Goal: Check status

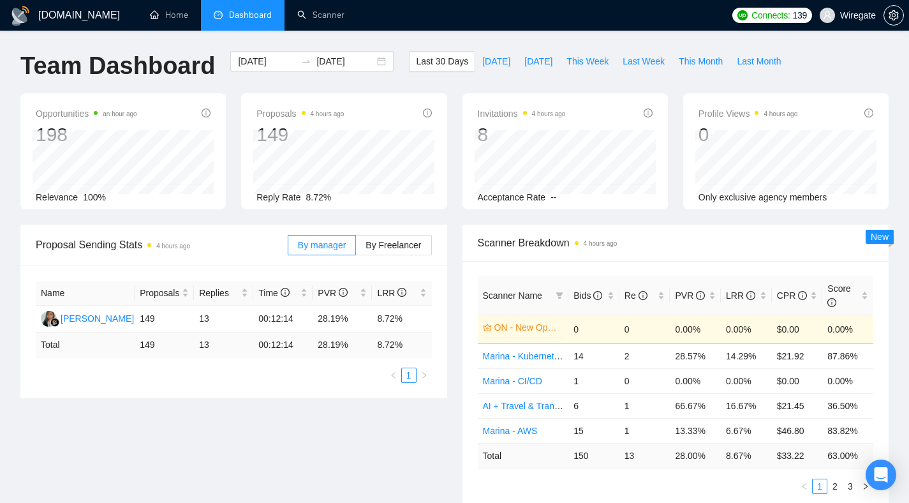
scroll to position [4, 0]
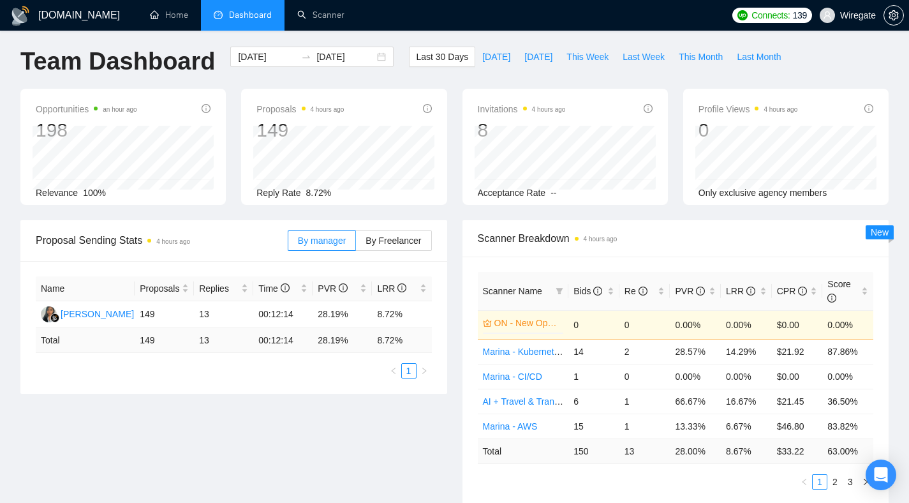
click at [151, 239] on span at bounding box center [149, 241] width 4 height 4
click at [891, 3] on div at bounding box center [894, 15] width 20 height 31
click at [891, 11] on icon "setting" at bounding box center [894, 15] width 10 height 10
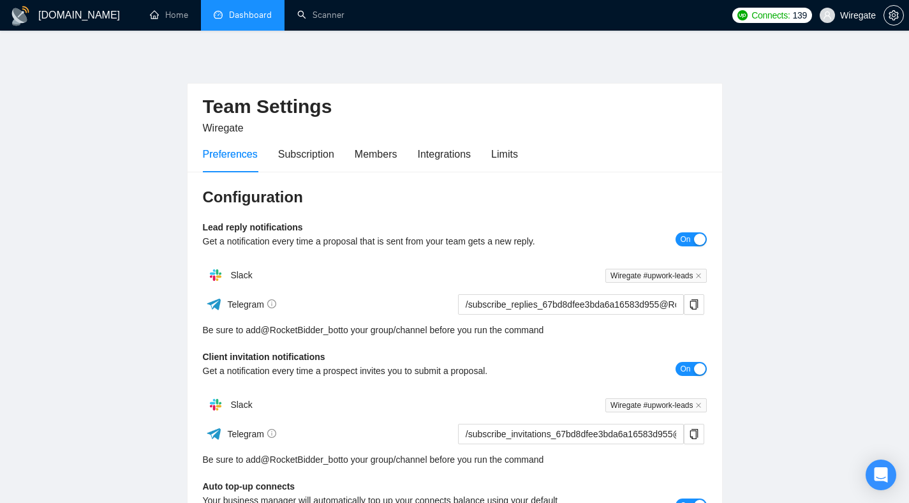
click at [264, 14] on link "Dashboard" at bounding box center [243, 15] width 58 height 11
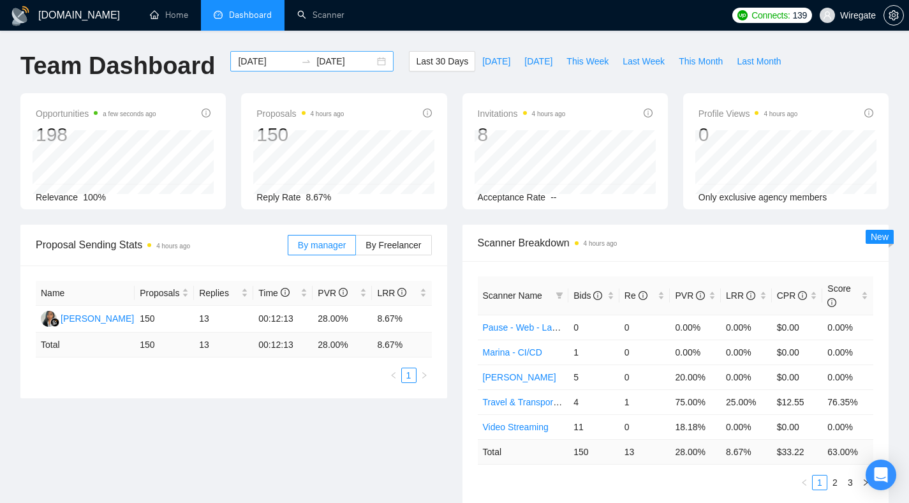
click at [375, 59] on div "[DATE] [DATE]" at bounding box center [311, 61] width 163 height 20
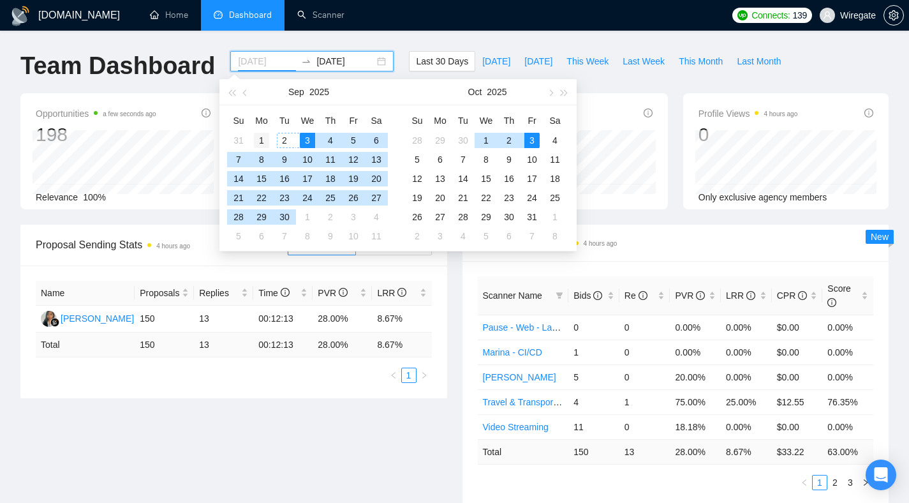
type input "[DATE]"
click at [260, 141] on div "1" at bounding box center [261, 140] width 15 height 15
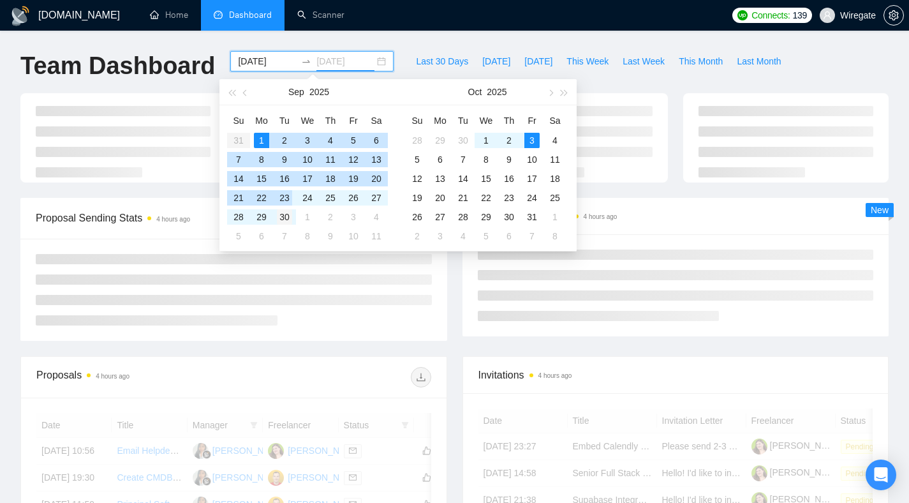
type input "[DATE]"
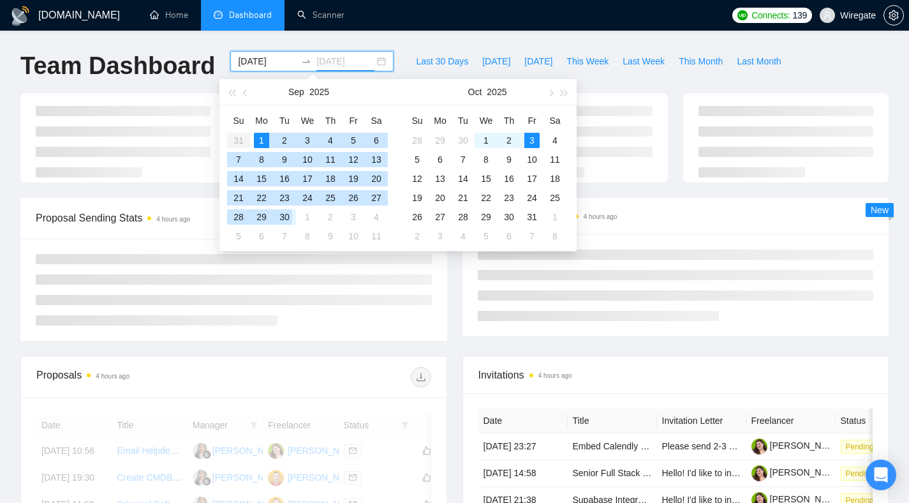
click at [283, 218] on div "30" at bounding box center [284, 216] width 15 height 15
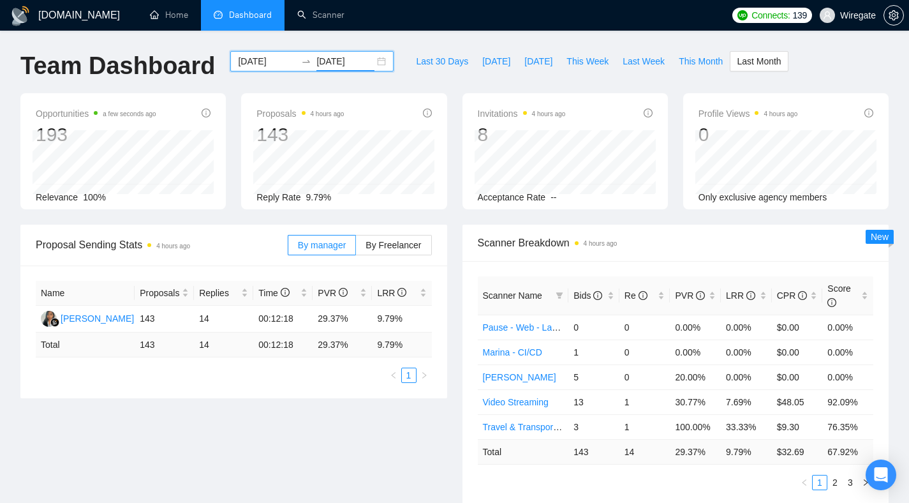
click at [369, 57] on div "[DATE] [DATE]" at bounding box center [311, 61] width 163 height 20
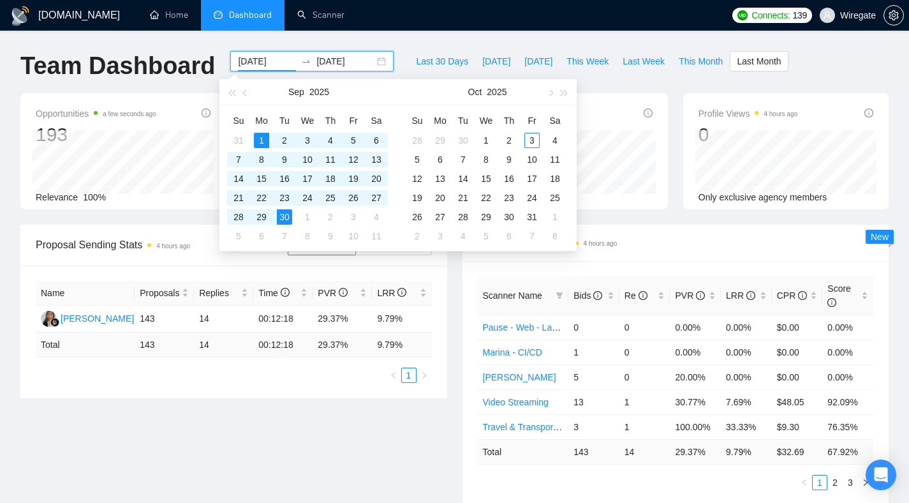
click at [438, 46] on div "[DOMAIN_NAME] Home Dashboard Scanner Connects: 139 Wiregate Team Dashboard [DAT…" at bounding box center [454, 512] width 909 height 1025
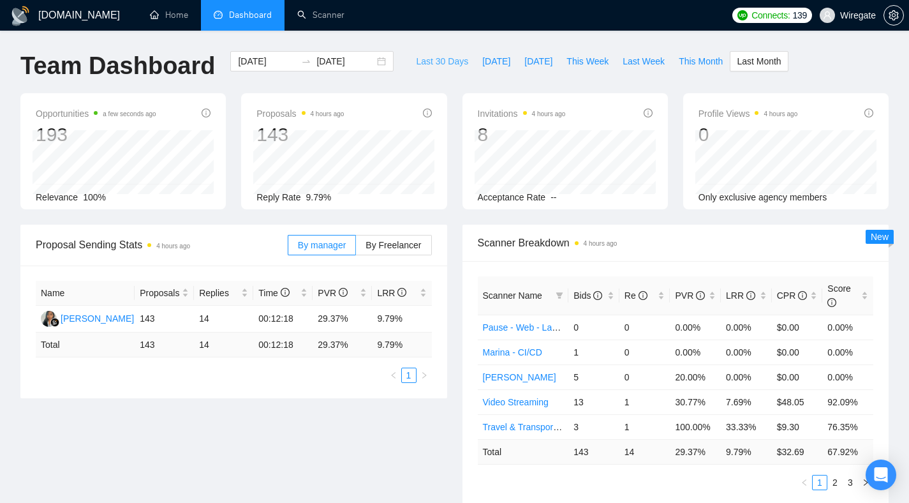
click at [441, 55] on span "Last 30 Days" at bounding box center [442, 61] width 52 height 14
type input "[DATE]"
